Goal: Task Accomplishment & Management: Use online tool/utility

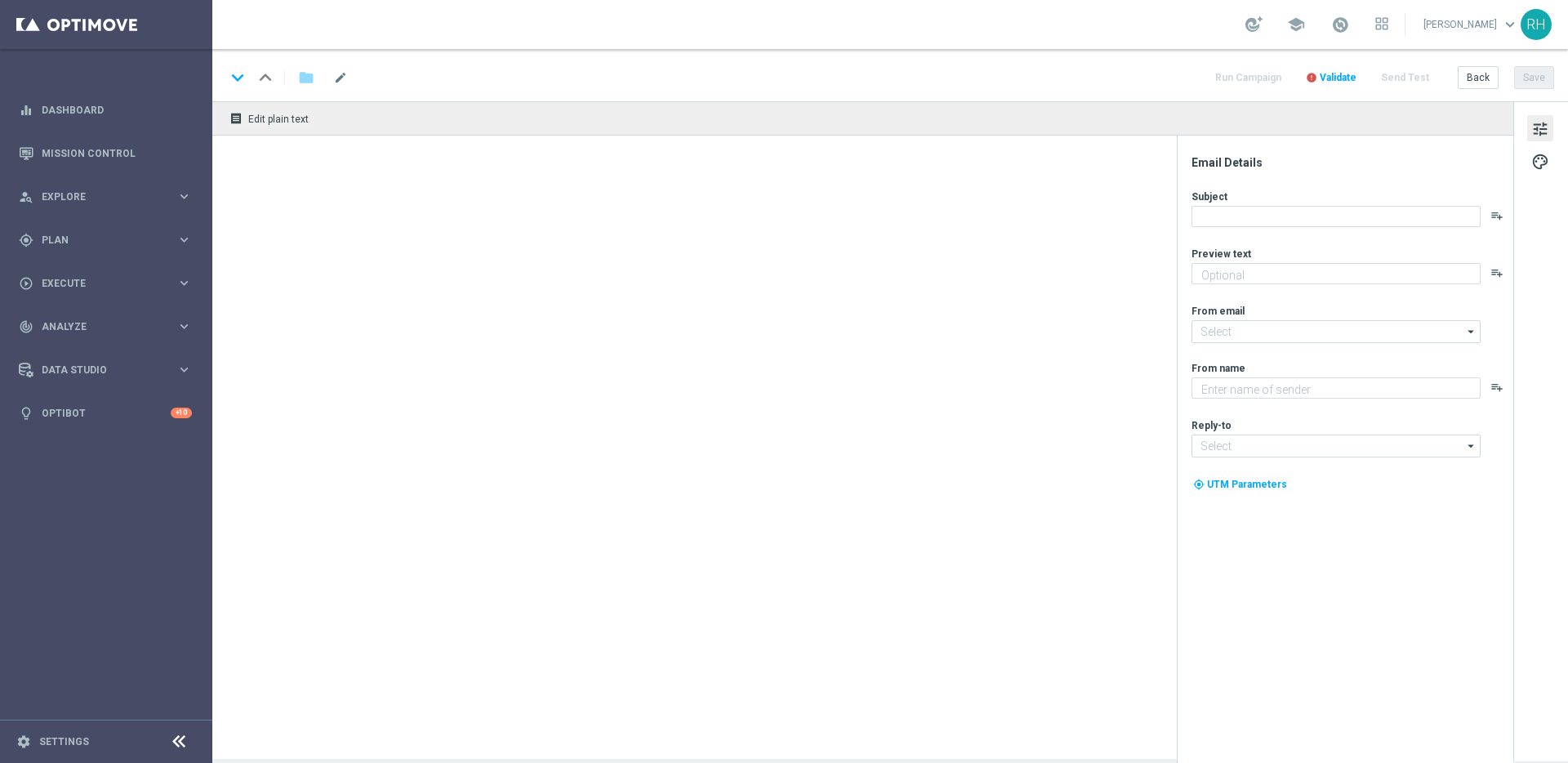
type textarea "Time to take advantage..."
type textarea "Lottoland"
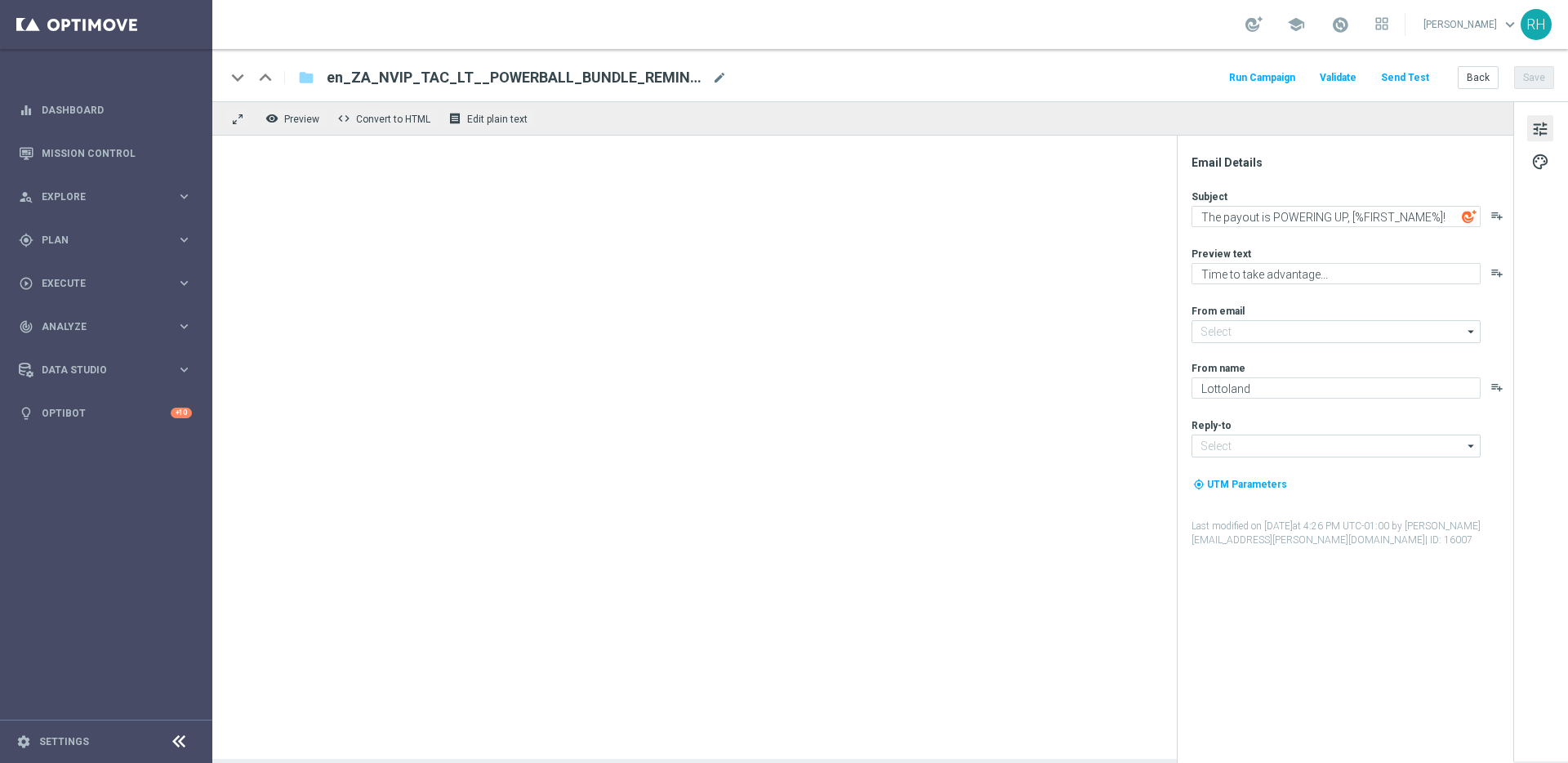
type input "[EMAIL_ADDRESS][DOMAIN_NAME]"
